Goal: Information Seeking & Learning: Learn about a topic

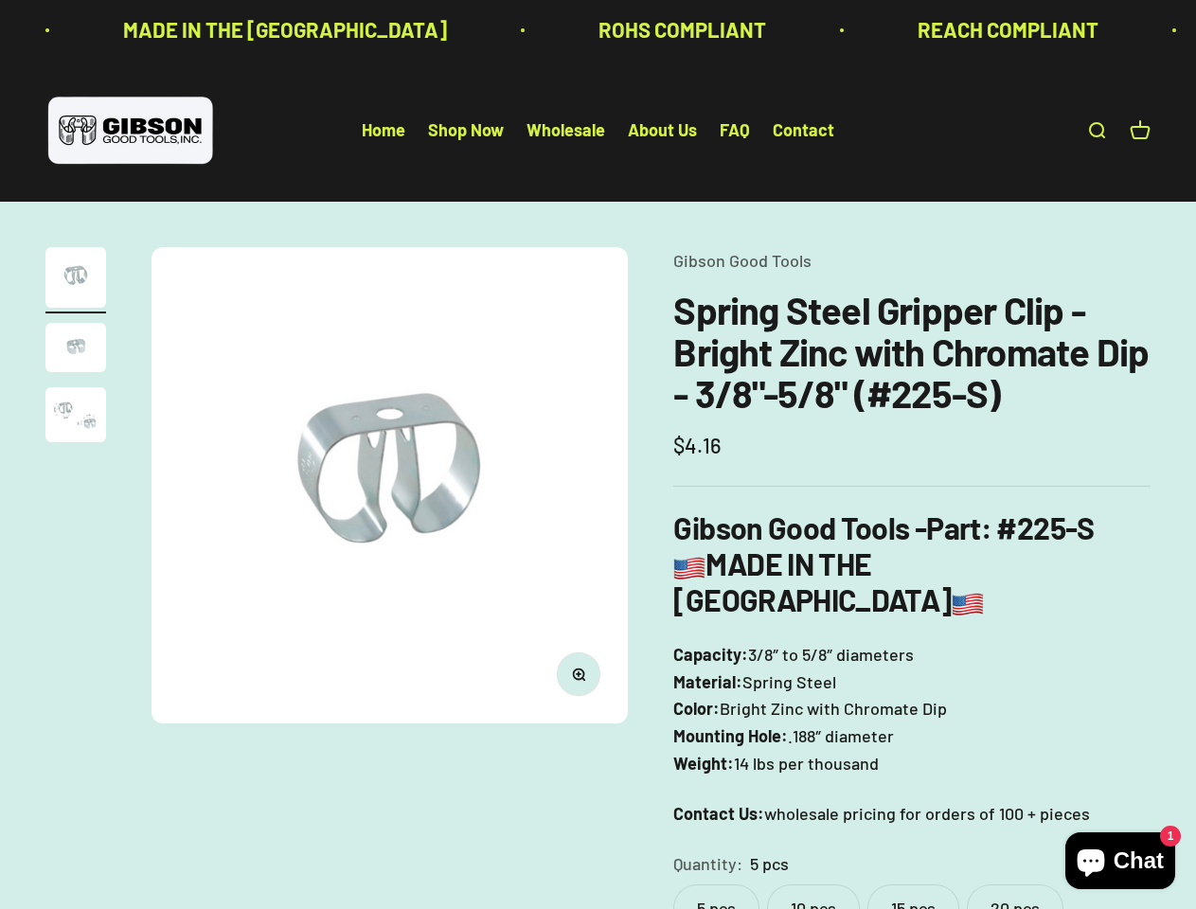
click at [598, 455] on img at bounding box center [390, 485] width 476 height 476
click at [389, 485] on img at bounding box center [390, 485] width 476 height 476
click at [579, 674] on icon "button" at bounding box center [578, 673] width 5 height 5
click at [76, 280] on img "Go to item 1" at bounding box center [75, 277] width 61 height 61
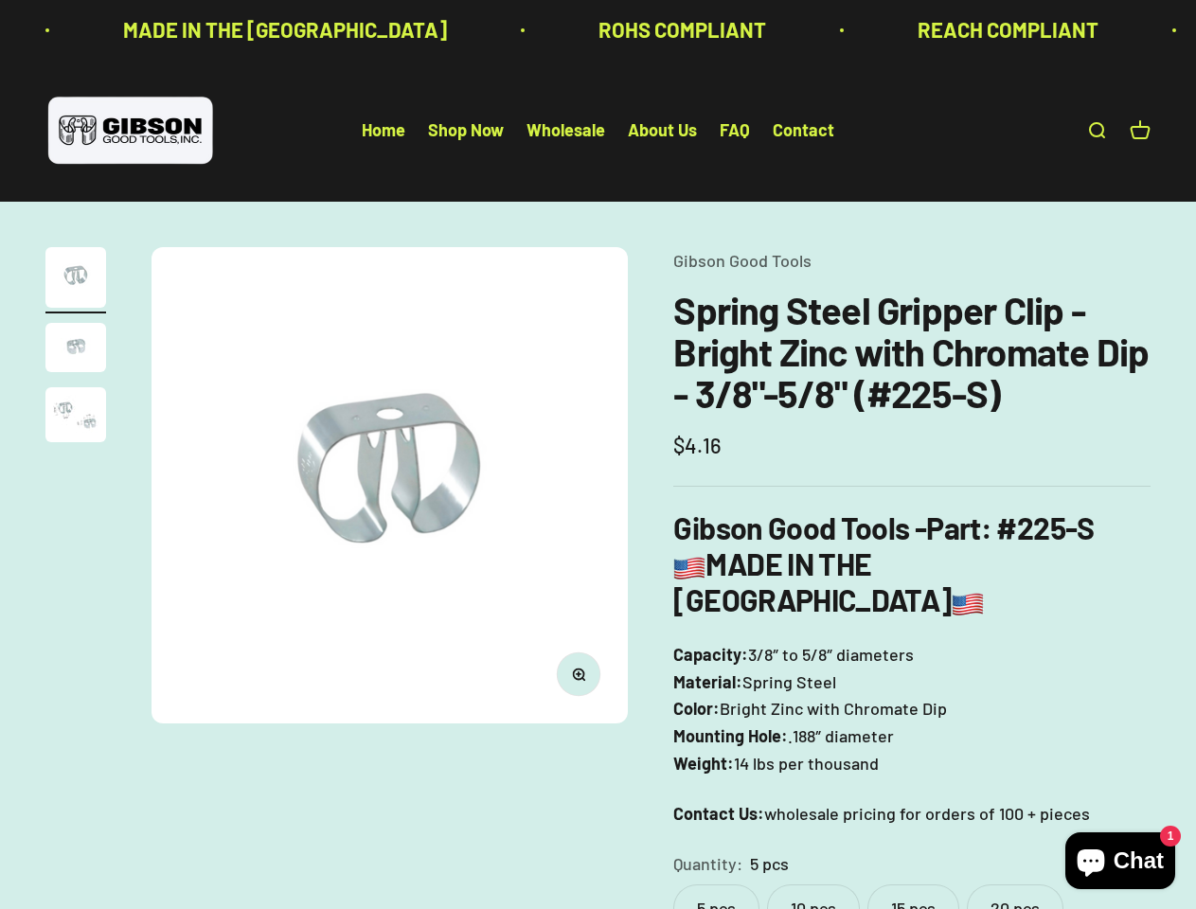
click at [76, 350] on img "Go to item 2" at bounding box center [75, 347] width 61 height 49
click at [76, 418] on img "Go to item 3" at bounding box center [75, 414] width 61 height 55
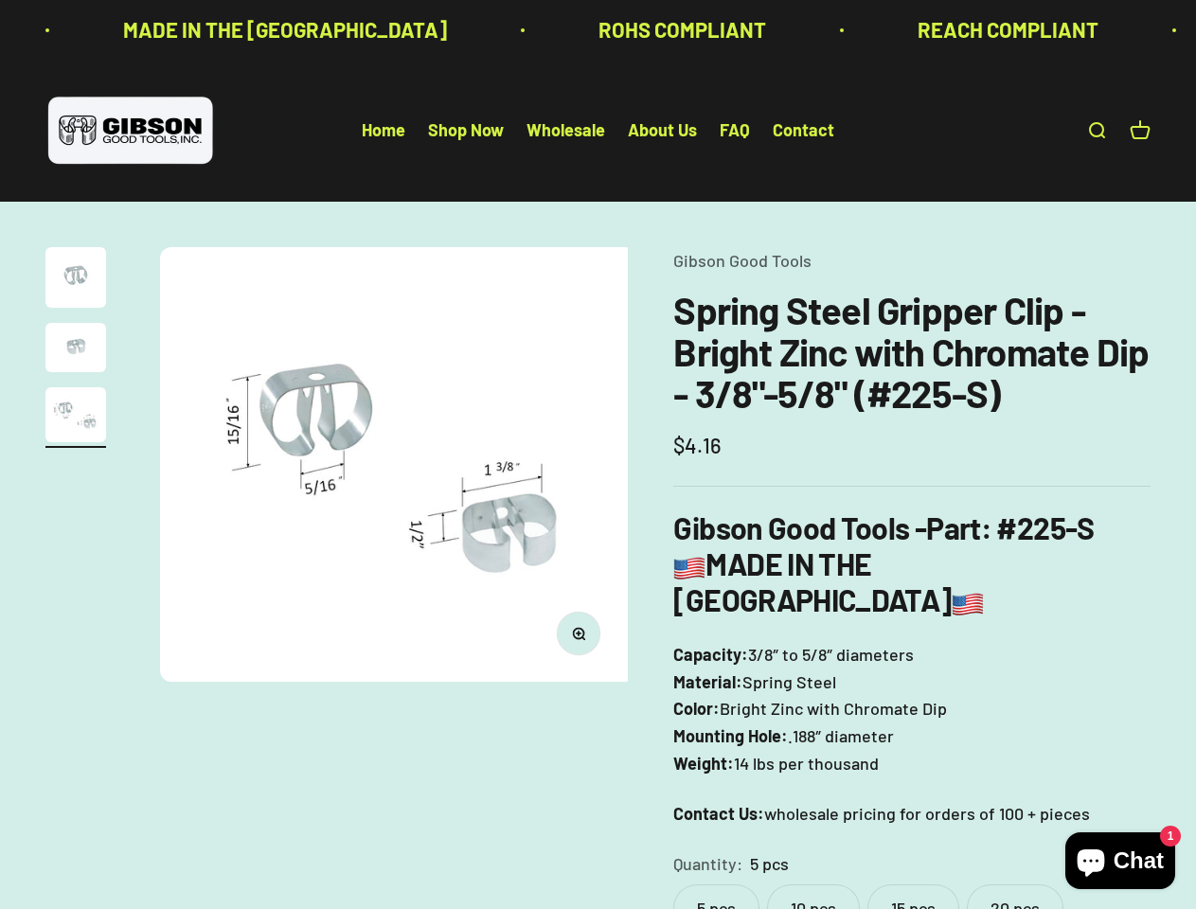
scroll to position [0, 975]
